Goal: Task Accomplishment & Management: Manage account settings

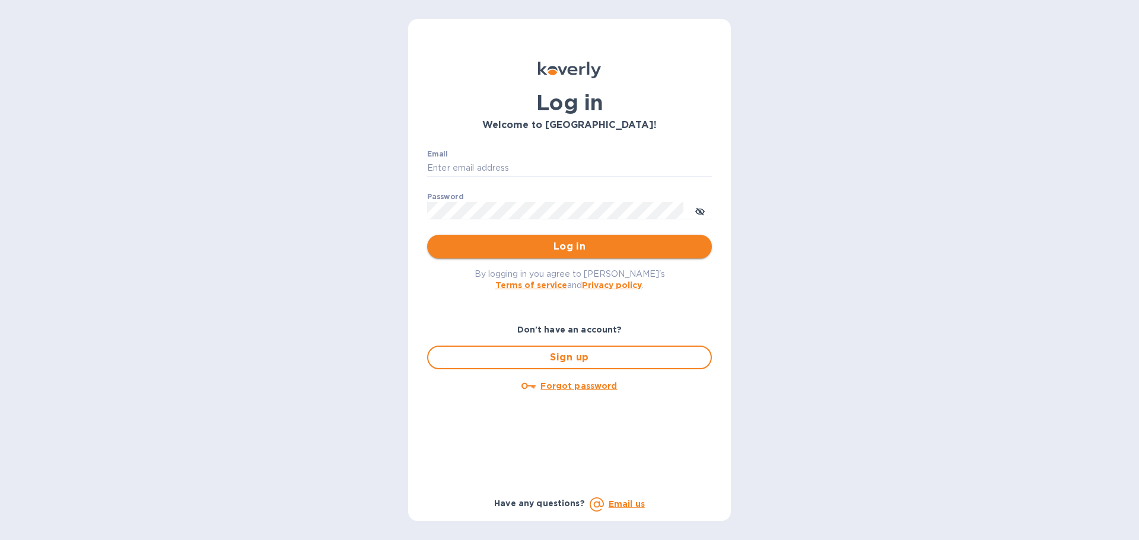
type input "[PERSON_NAME][EMAIL_ADDRESS][DOMAIN_NAME]"
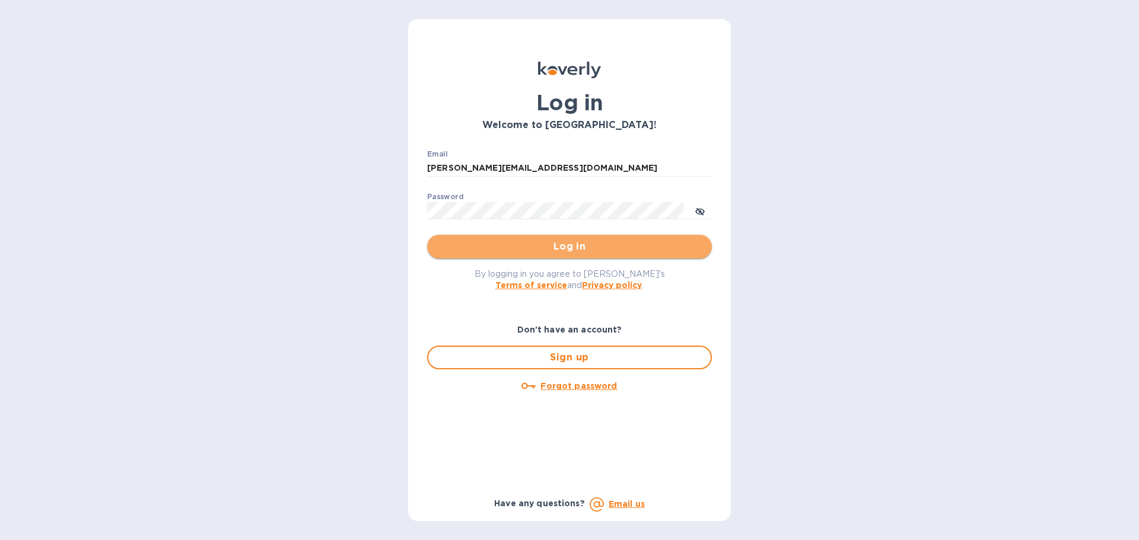
click at [468, 243] on span "Log in" at bounding box center [569, 247] width 266 height 14
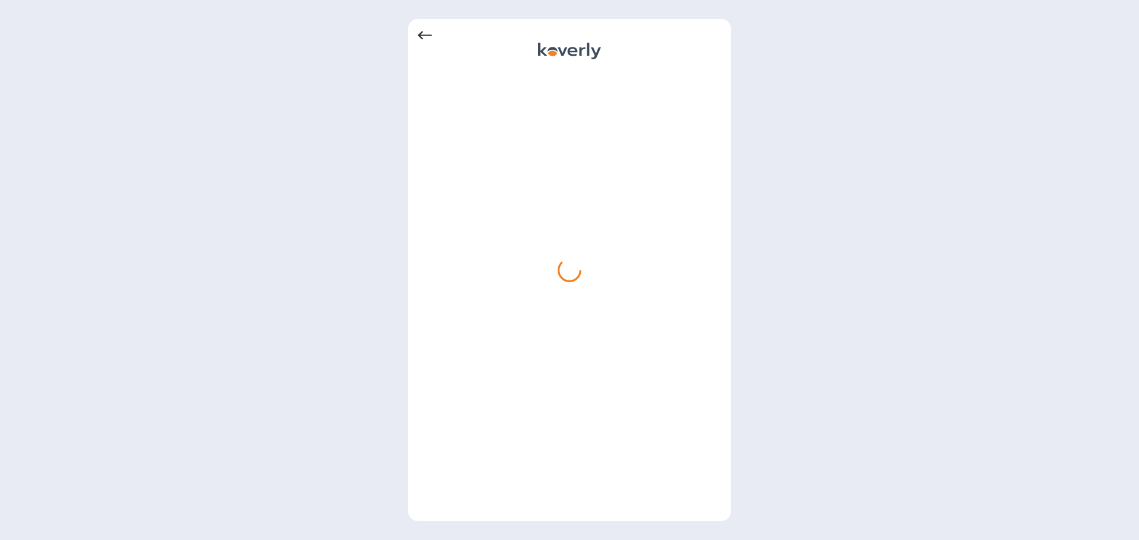
click at [423, 37] on icon at bounding box center [424, 35] width 14 height 14
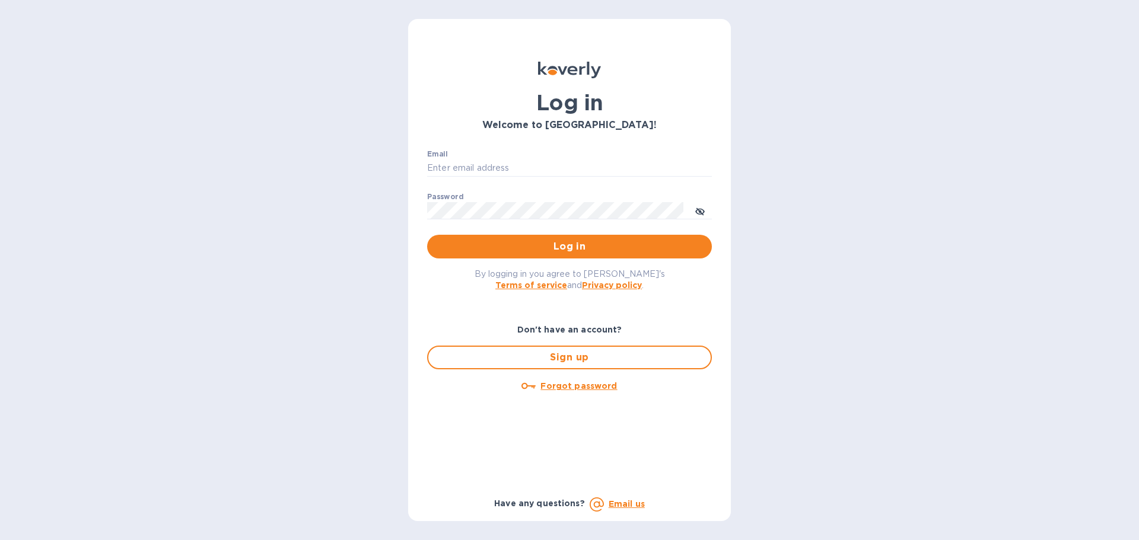
type input "[PERSON_NAME][EMAIL_ADDRESS][DOMAIN_NAME]"
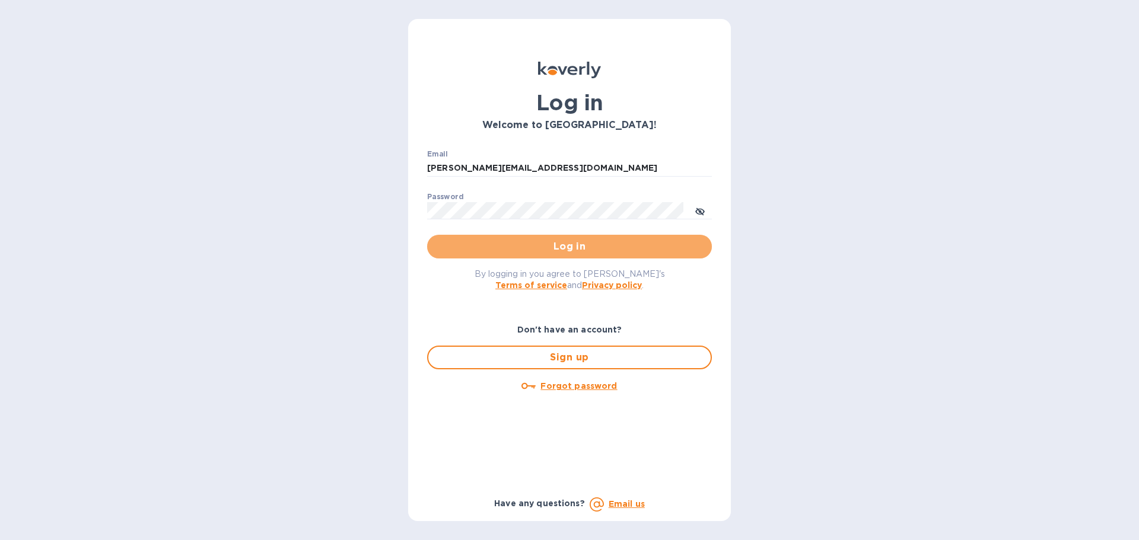
drag, startPoint x: 554, startPoint y: 251, endPoint x: 403, endPoint y: 256, distance: 151.3
click at [555, 251] on span "Log in" at bounding box center [569, 247] width 266 height 14
